Goal: Information Seeking & Learning: Learn about a topic

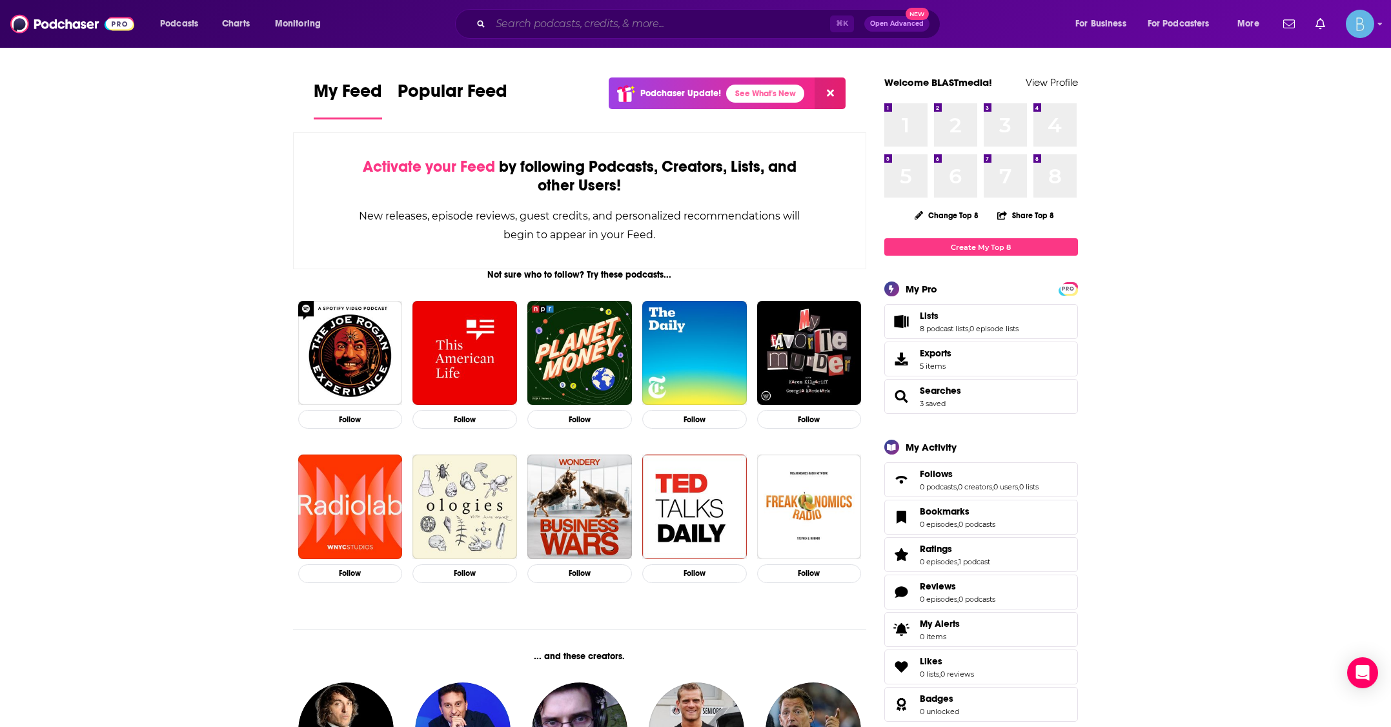
click at [569, 26] on input "Search podcasts, credits, & more..." at bounding box center [661, 24] width 340 height 21
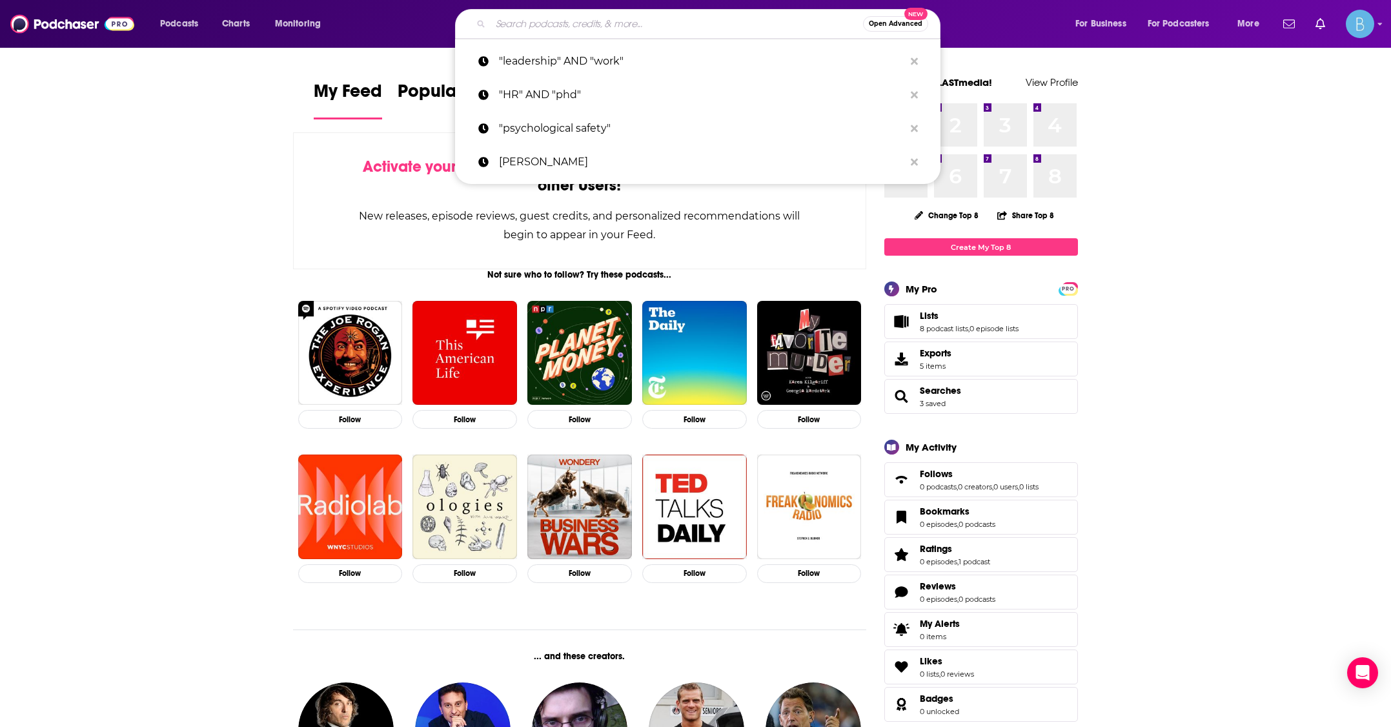
paste input "Enable: The Disability Podcast""
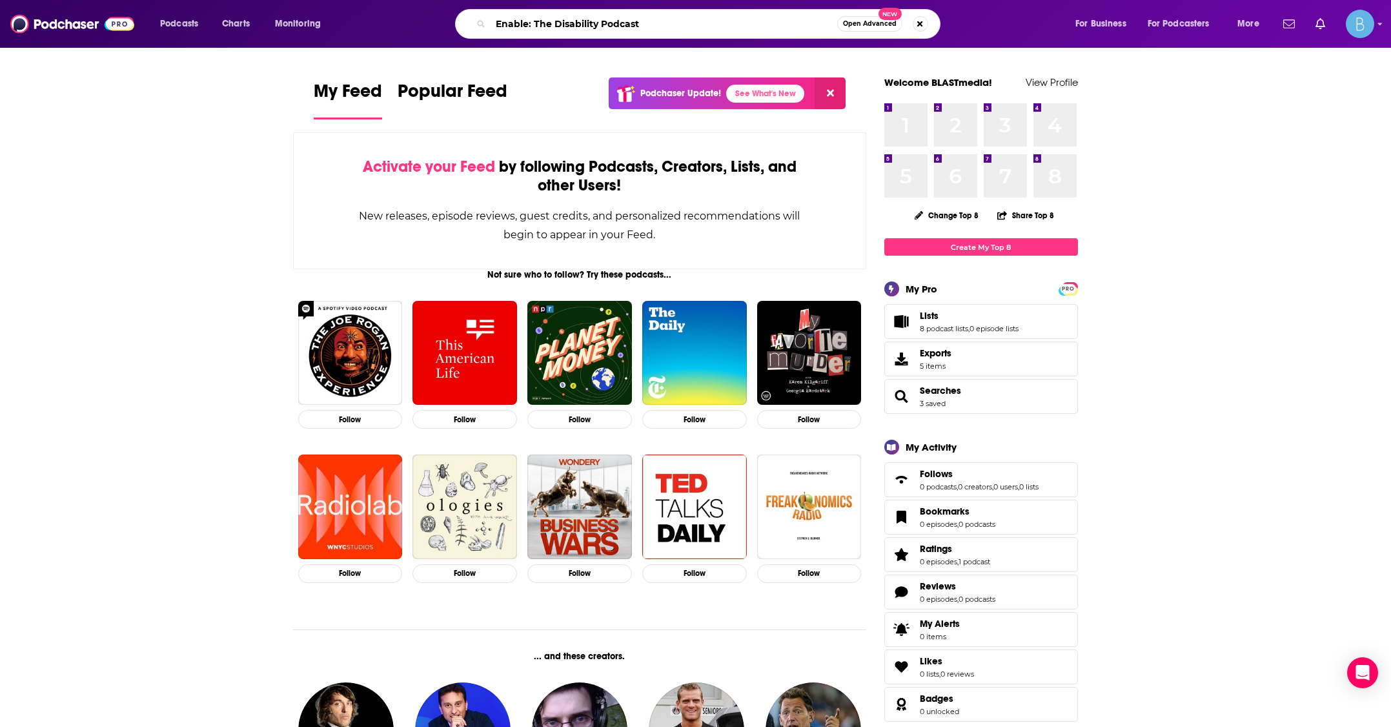
type input "Enable: The Disability Podcast"
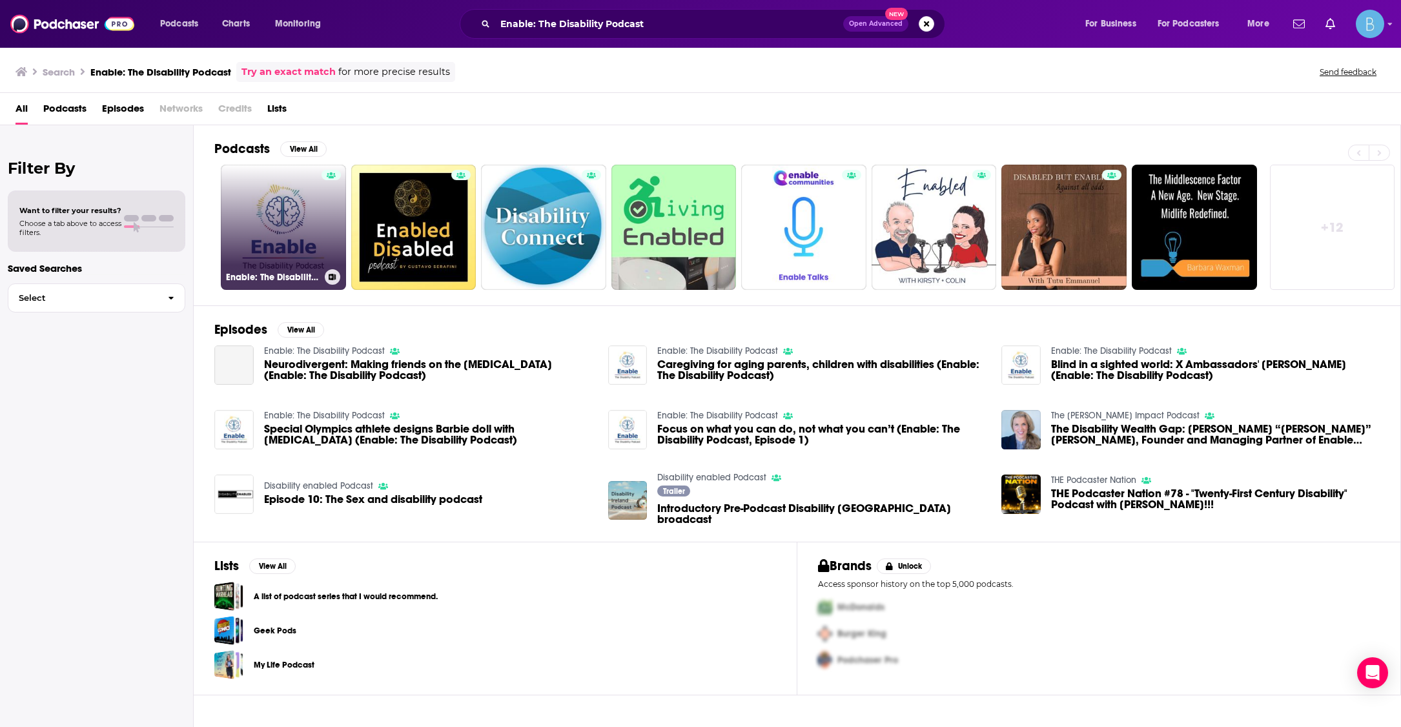
click at [296, 219] on link "Enable: The Disability Podcast" at bounding box center [283, 227] width 125 height 125
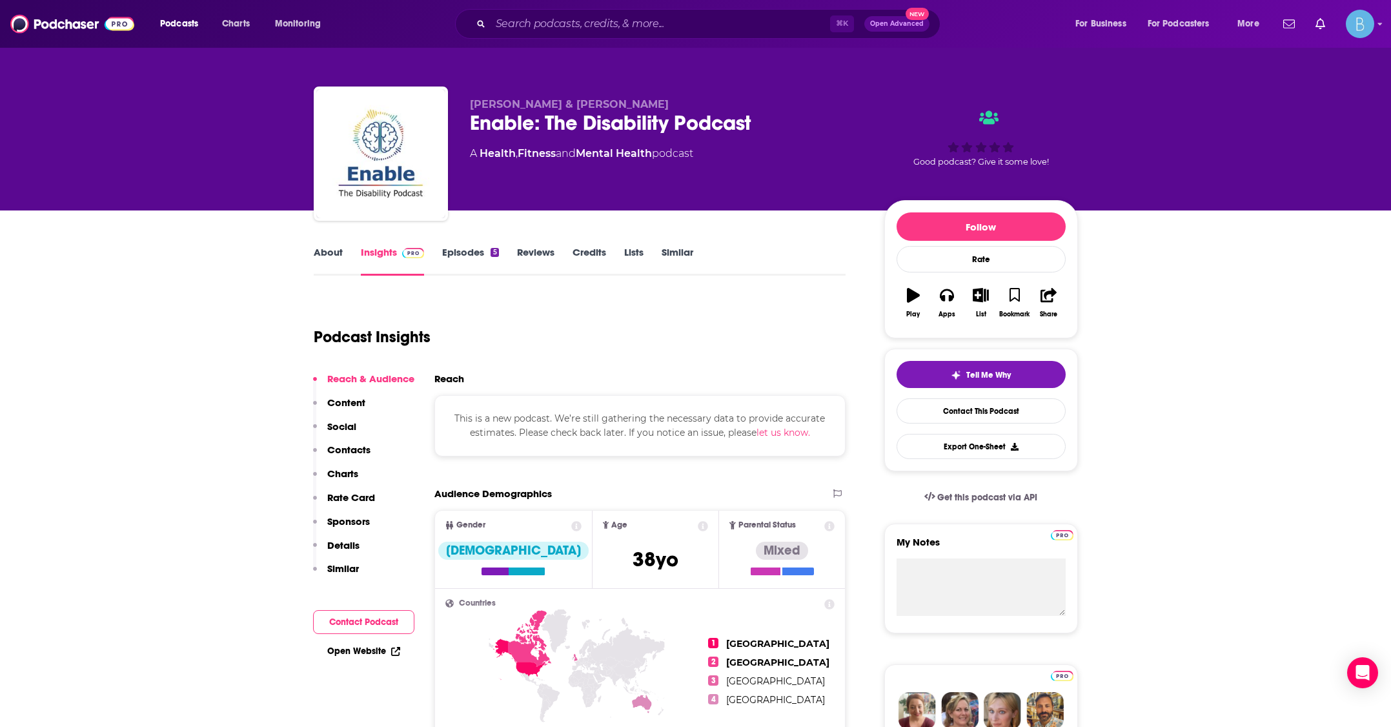
click at [472, 252] on link "Episodes 5" at bounding box center [470, 261] width 56 height 30
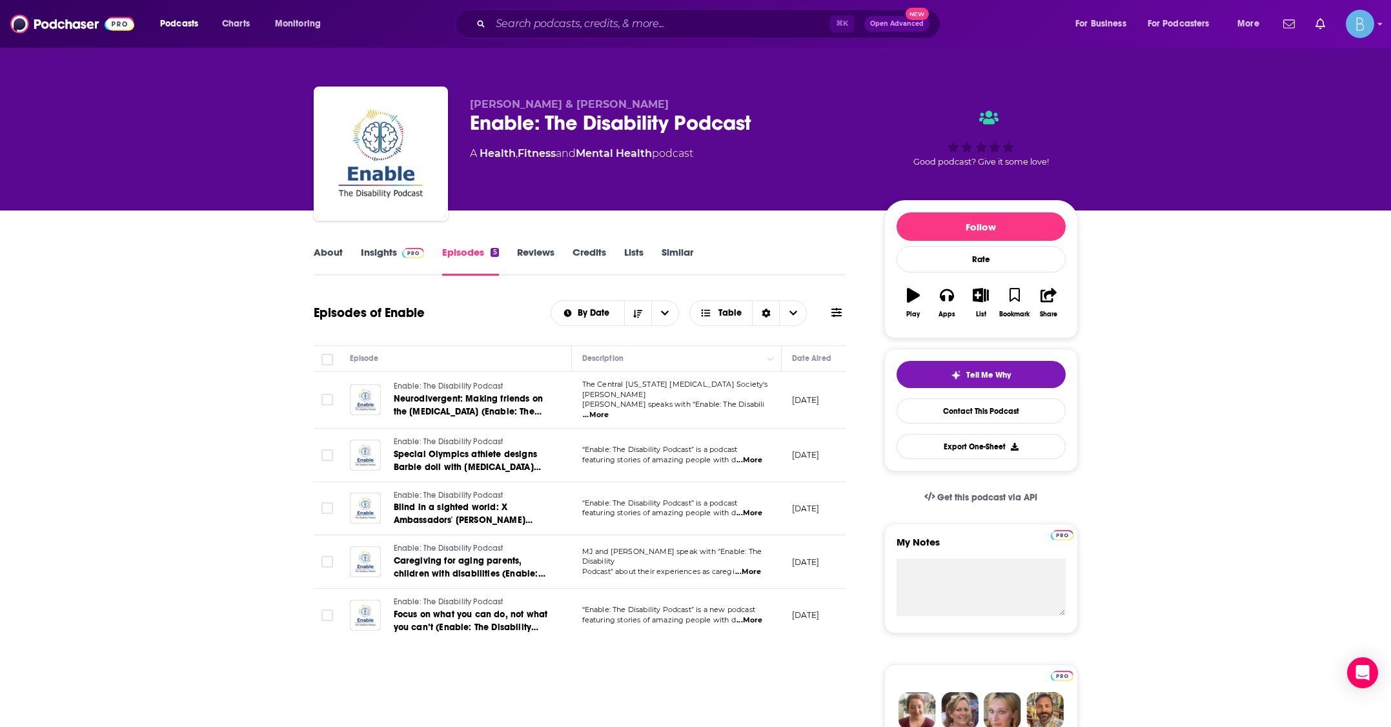
click at [338, 255] on link "About" at bounding box center [328, 261] width 29 height 30
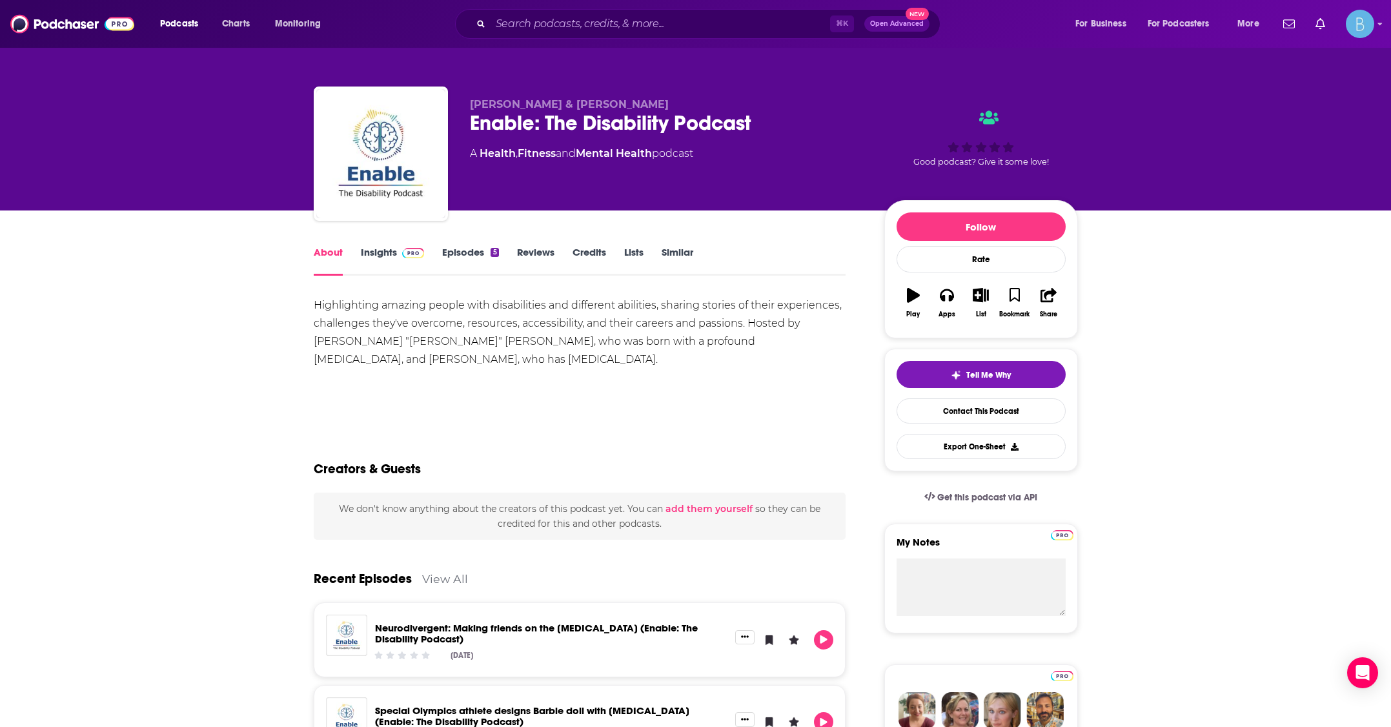
click at [387, 250] on link "Insights" at bounding box center [393, 261] width 64 height 30
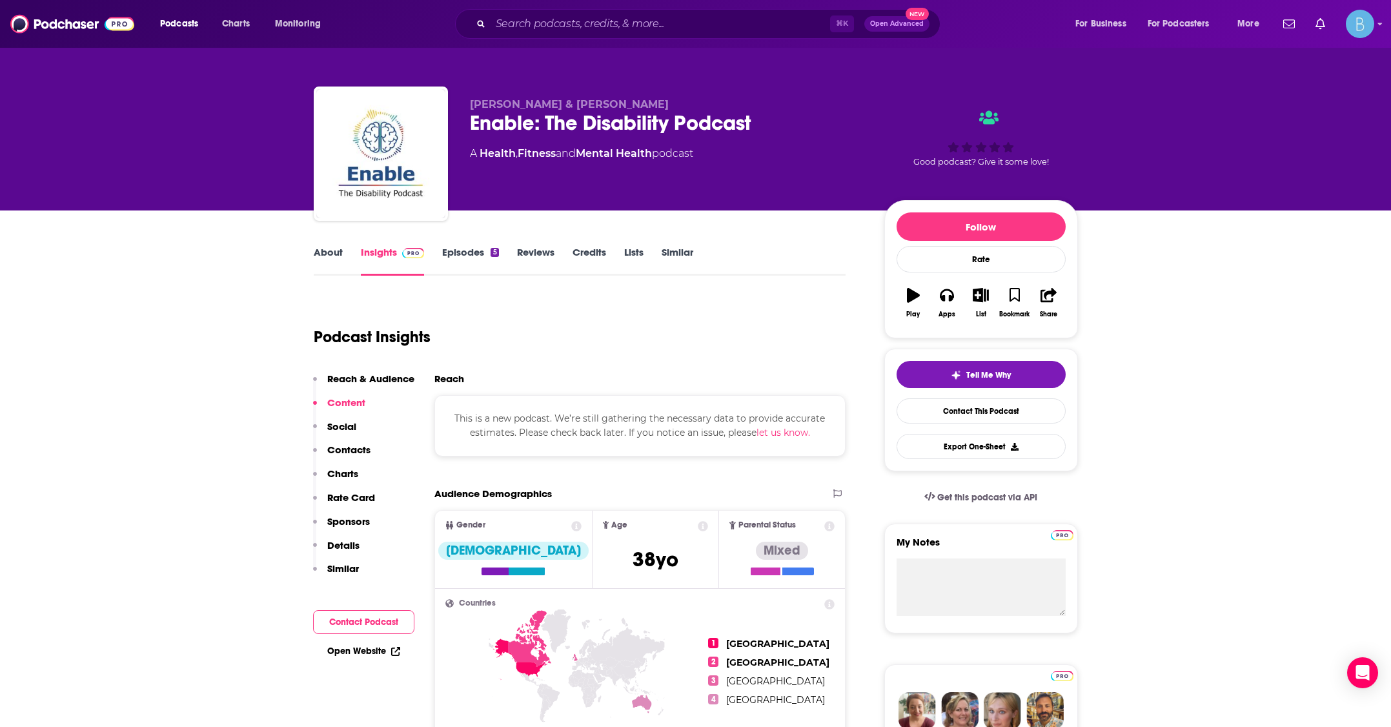
click at [451, 253] on link "Episodes 5" at bounding box center [470, 261] width 56 height 30
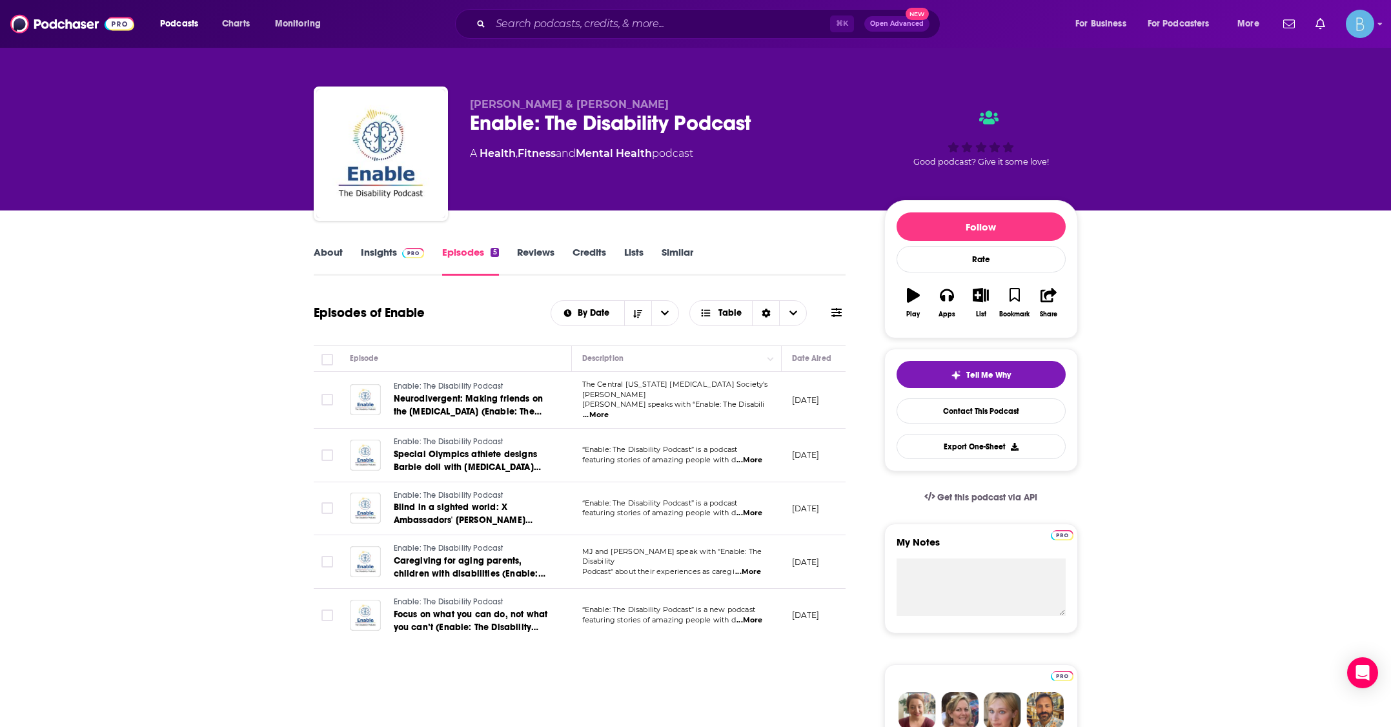
click at [744, 456] on span "...More" at bounding box center [750, 460] width 26 height 10
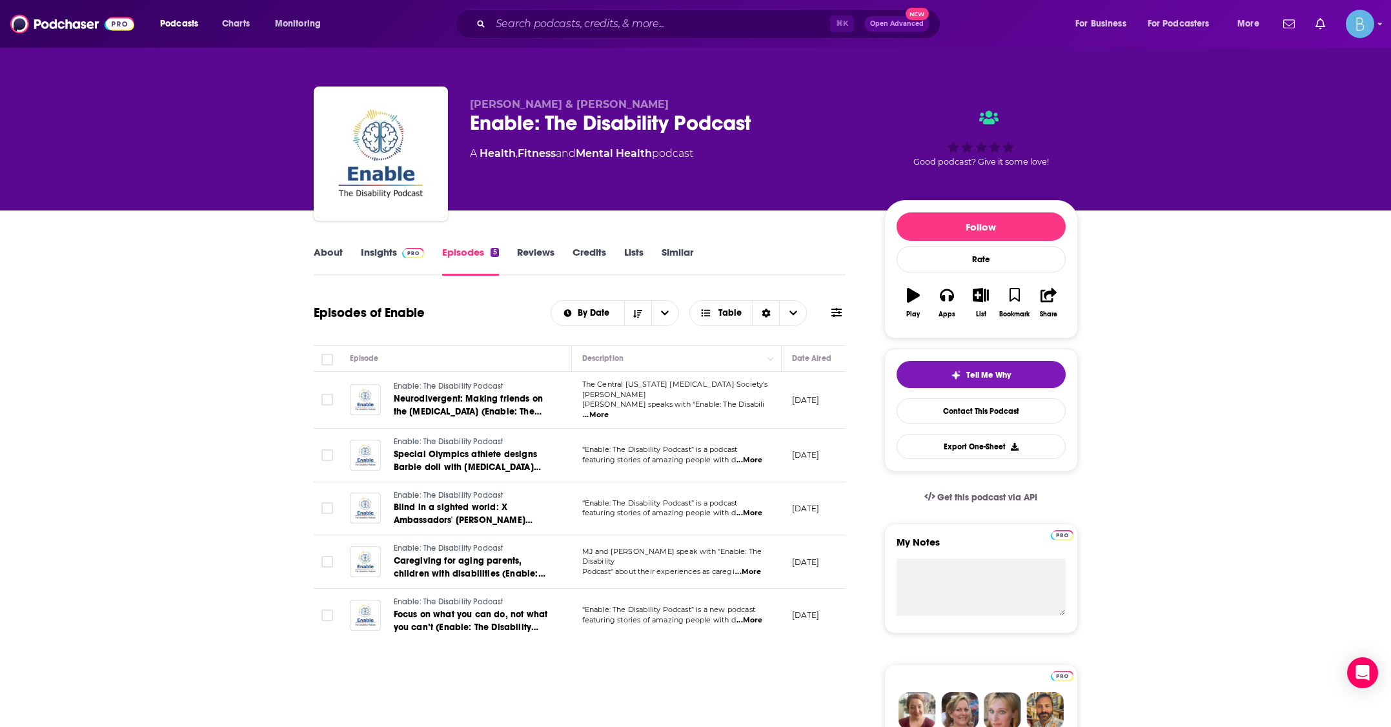
click at [744, 619] on span "...More" at bounding box center [750, 620] width 26 height 10
click at [749, 567] on span "...More" at bounding box center [748, 572] width 26 height 10
drag, startPoint x: 582, startPoint y: 392, endPoint x: 718, endPoint y: 398, distance: 136.3
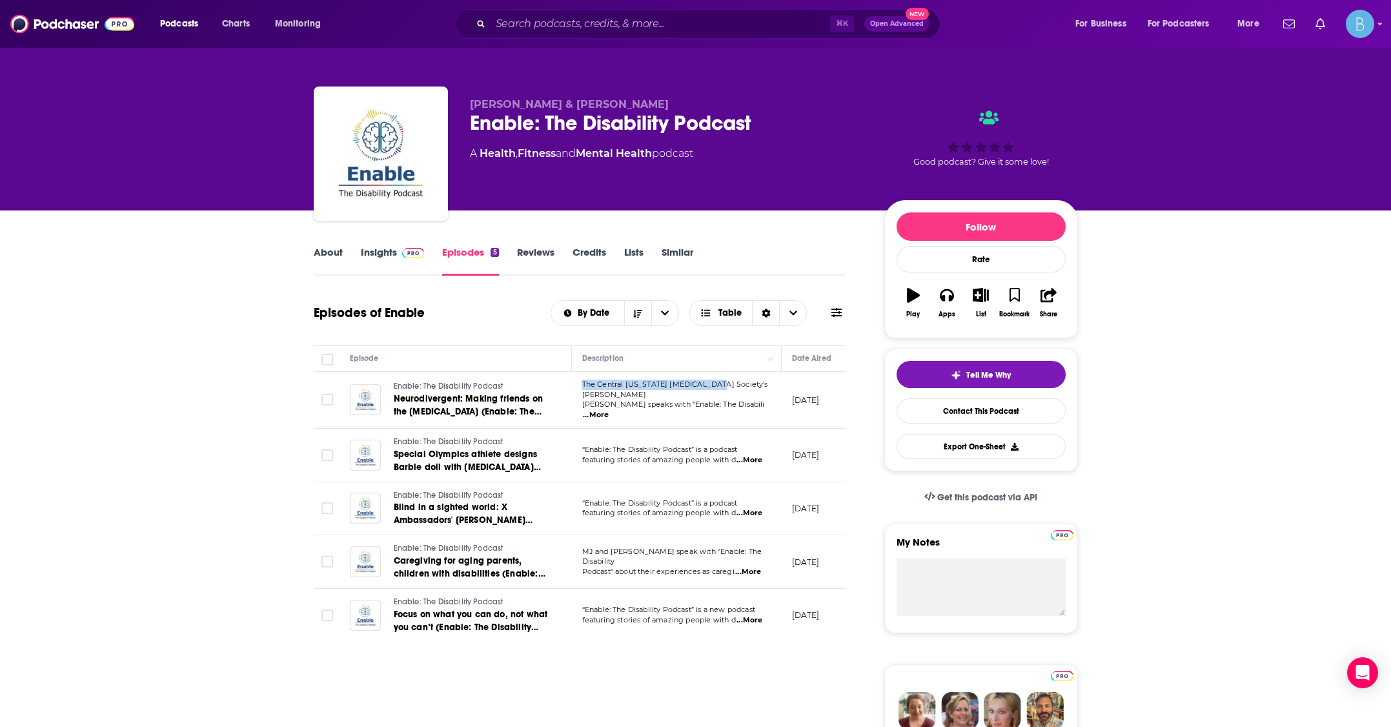
click at [718, 398] on p "The Central [US_STATE] [MEDICAL_DATA] Society's [PERSON_NAME]" at bounding box center [676, 390] width 189 height 21
copy span "The Central [US_STATE] [MEDICAL_DATA] Society"
click at [746, 509] on span "...More" at bounding box center [750, 513] width 26 height 10
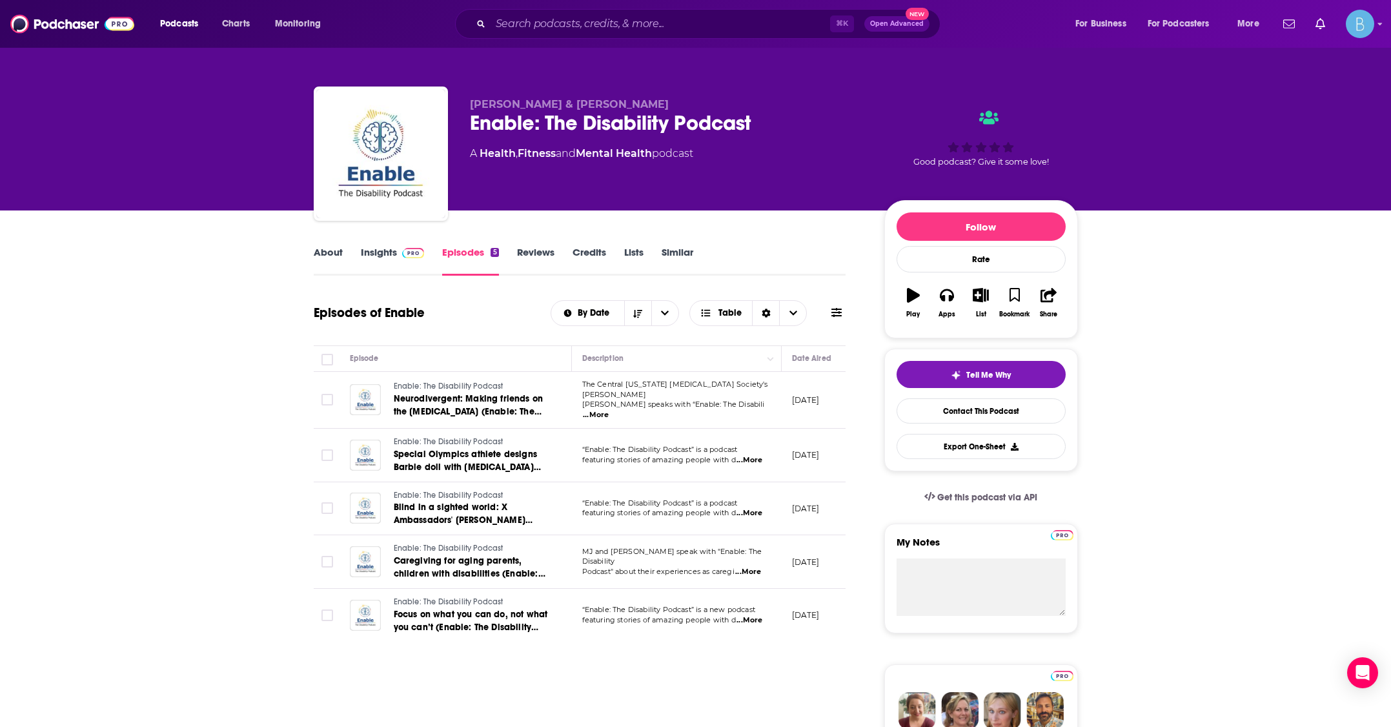
click at [750, 616] on span "...More" at bounding box center [750, 620] width 26 height 10
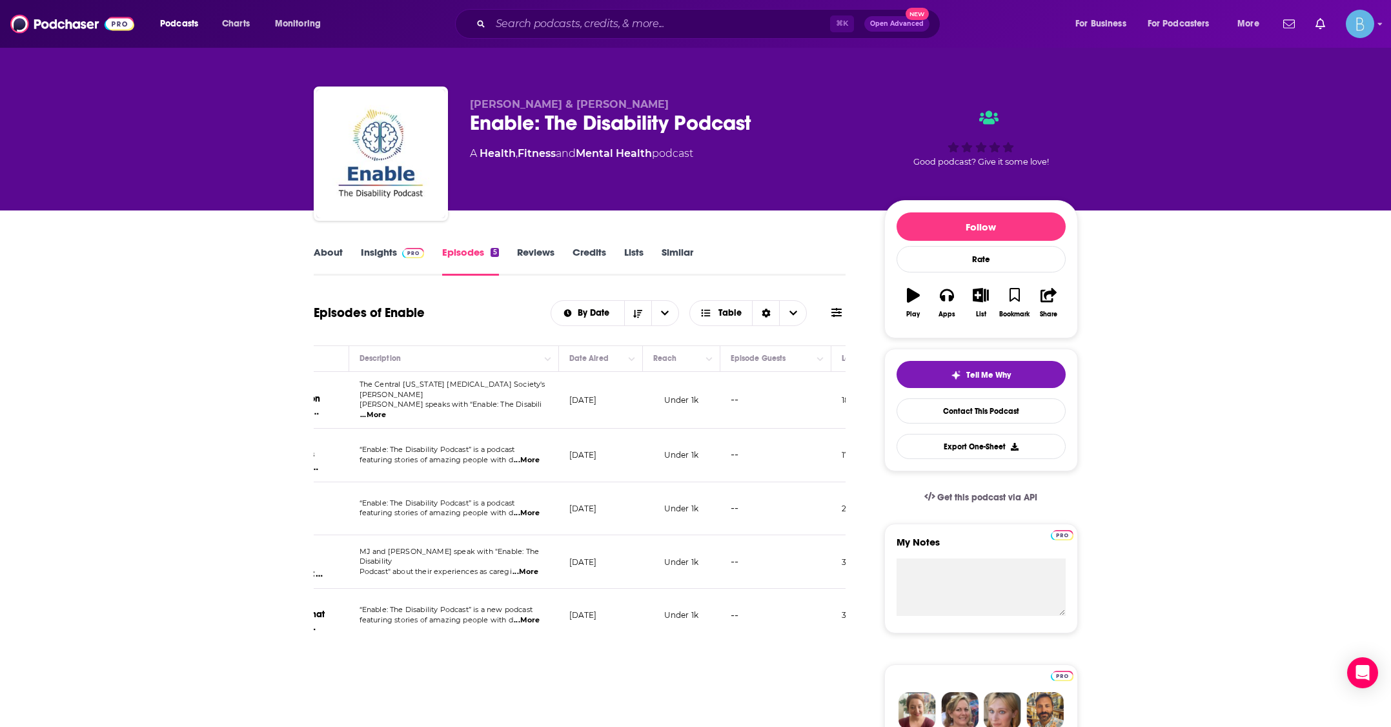
scroll to position [0, 190]
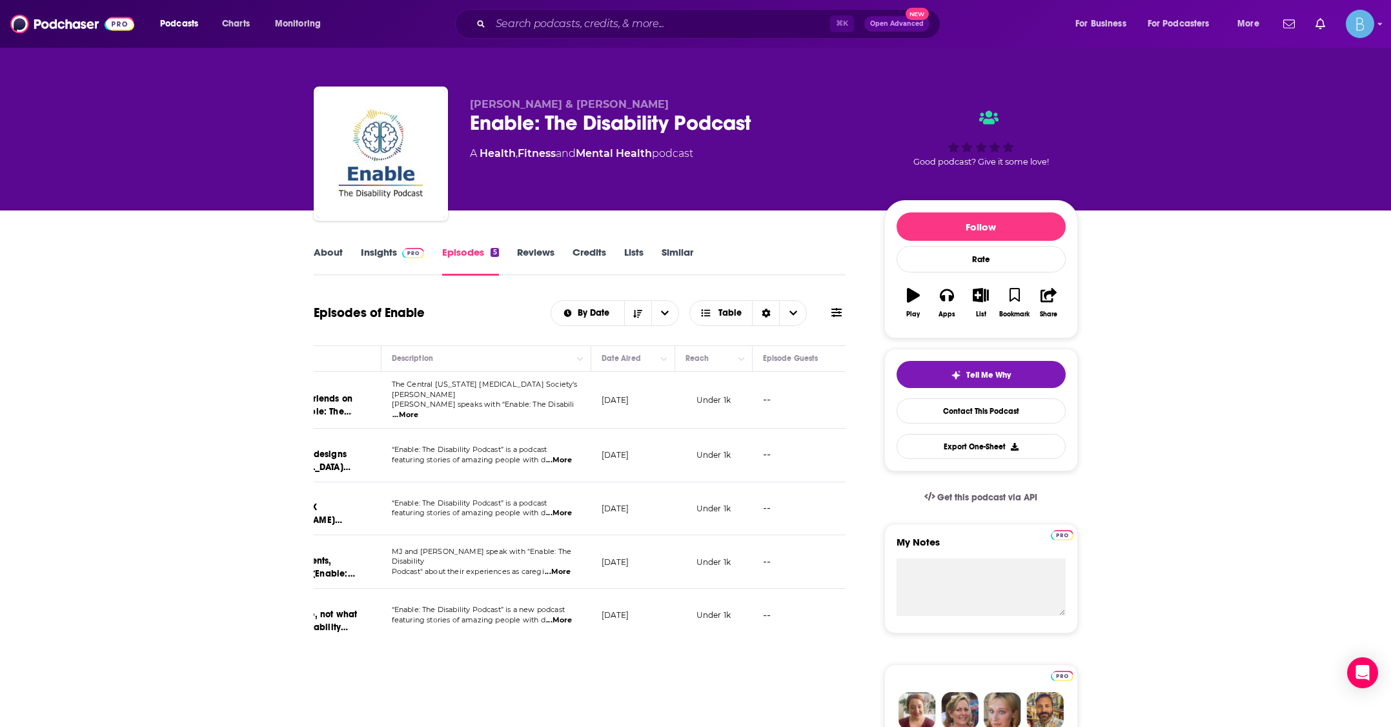
click at [559, 567] on span "...More" at bounding box center [558, 572] width 26 height 10
click at [560, 511] on span "...More" at bounding box center [559, 513] width 26 height 10
